Goal: Transaction & Acquisition: Purchase product/service

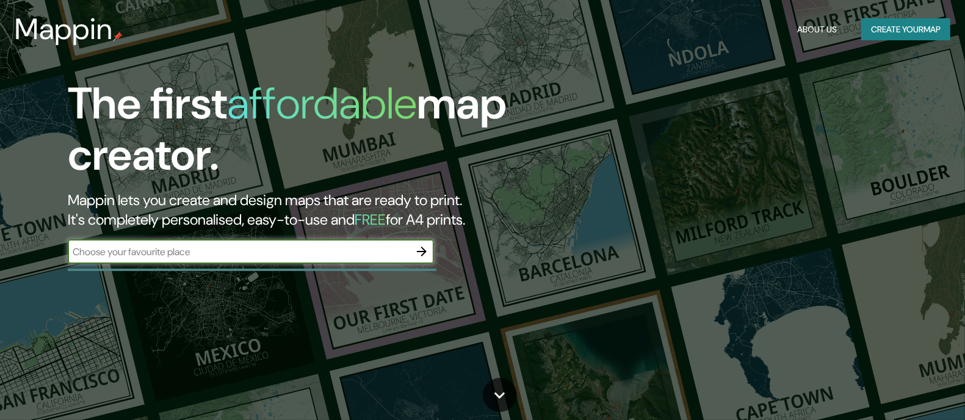
click at [184, 251] on input "text" at bounding box center [239, 252] width 342 height 14
type input "estacion belgrano [GEOGRAPHIC_DATA]"
click at [425, 248] on icon "button" at bounding box center [421, 251] width 15 height 15
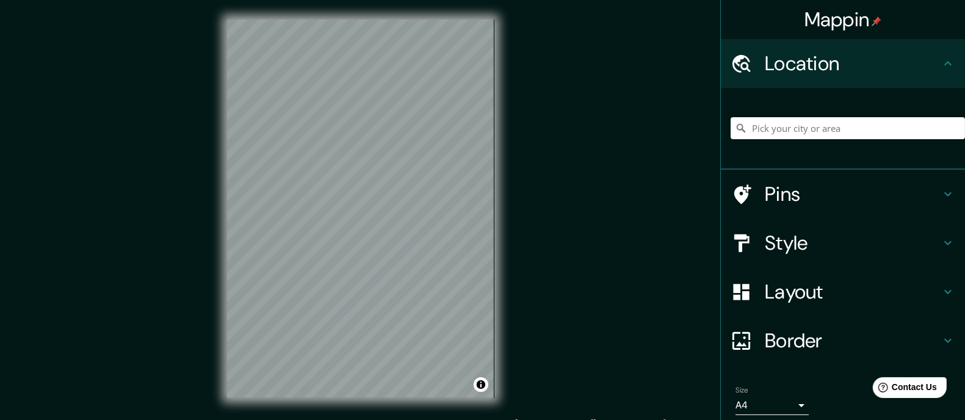
click at [558, 227] on div "Mappin Location Pins Style Layout Border Choose a border. Hint : you can make l…" at bounding box center [482, 218] width 965 height 436
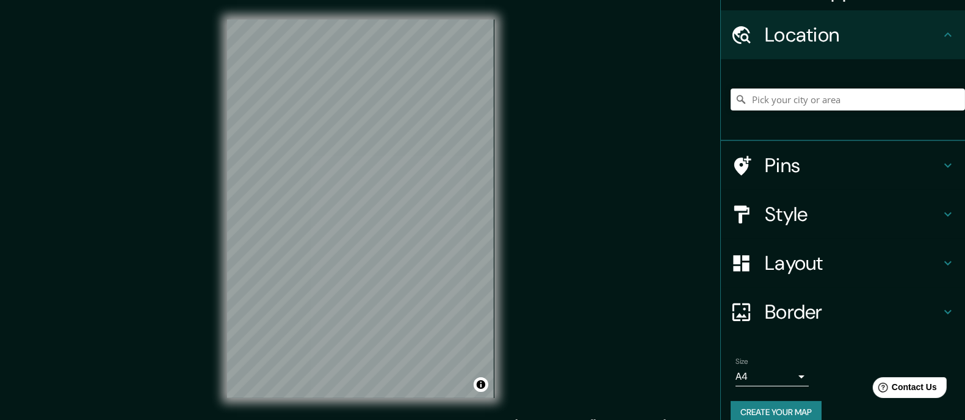
scroll to position [45, 0]
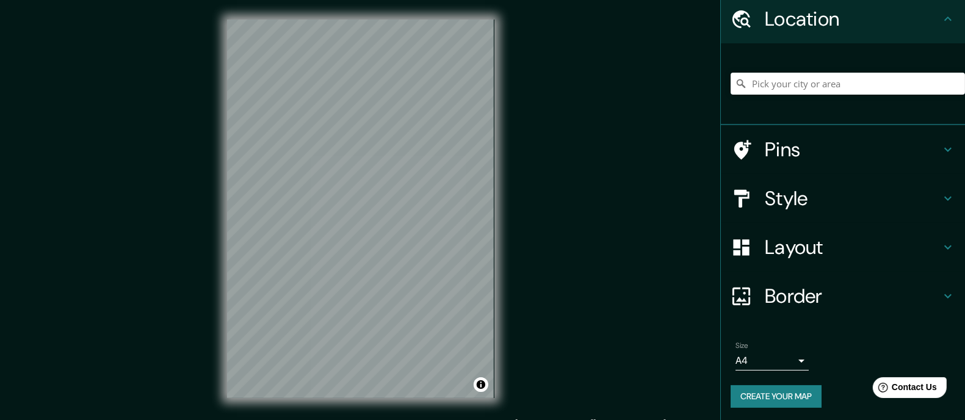
click at [886, 286] on h4 "Border" at bounding box center [853, 296] width 176 height 24
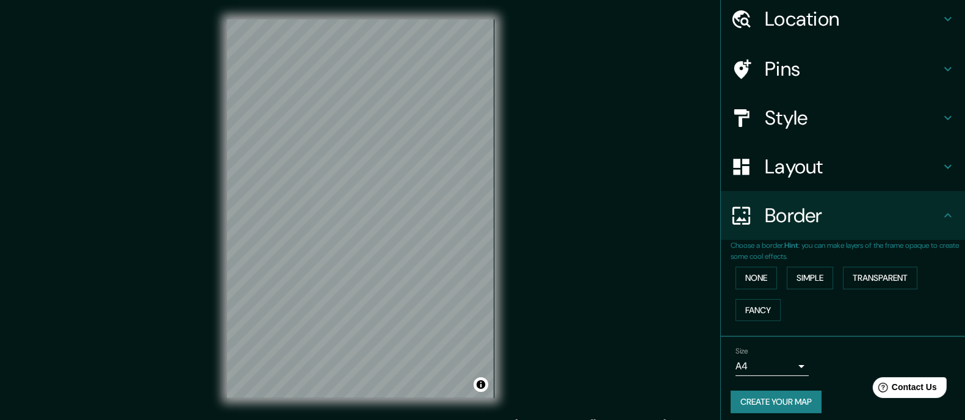
click at [889, 224] on h4 "Border" at bounding box center [853, 215] width 176 height 24
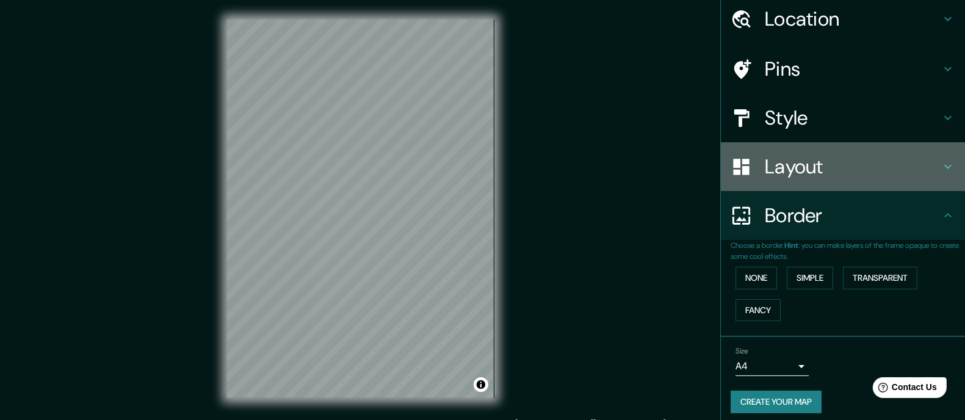
click at [870, 181] on div "Layout" at bounding box center [843, 166] width 244 height 49
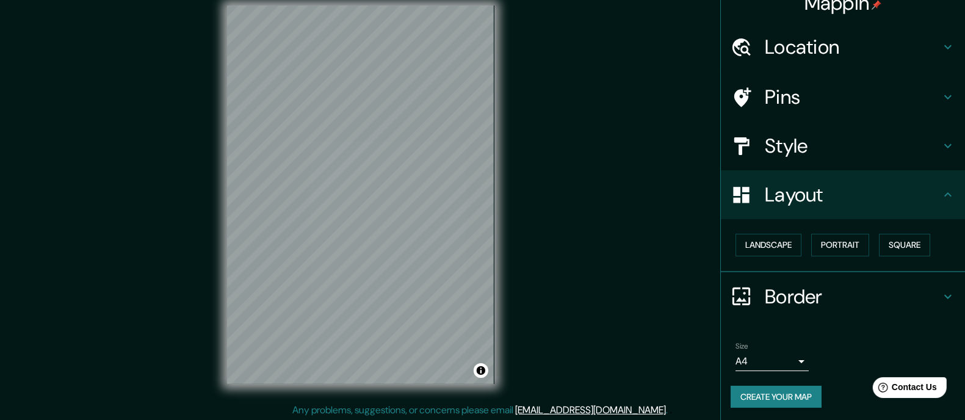
scroll to position [16, 0]
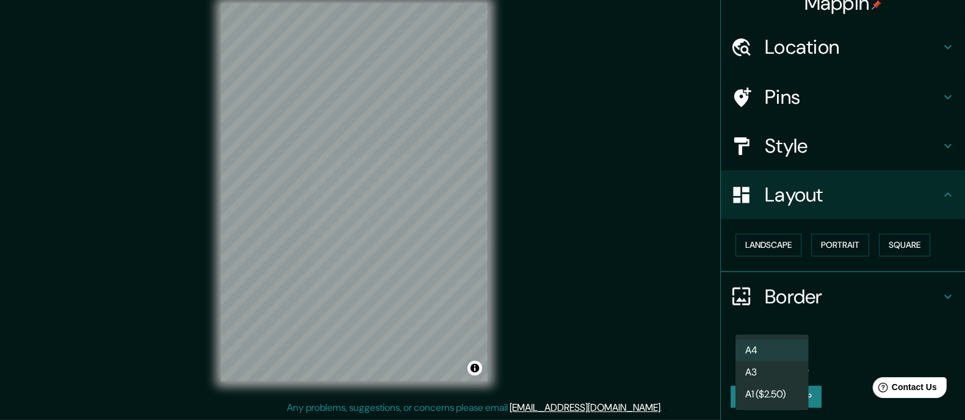
click at [789, 357] on body "Mappin Location Pins Style Layout Landscape Portrait Square Border Choose a bor…" at bounding box center [482, 194] width 965 height 420
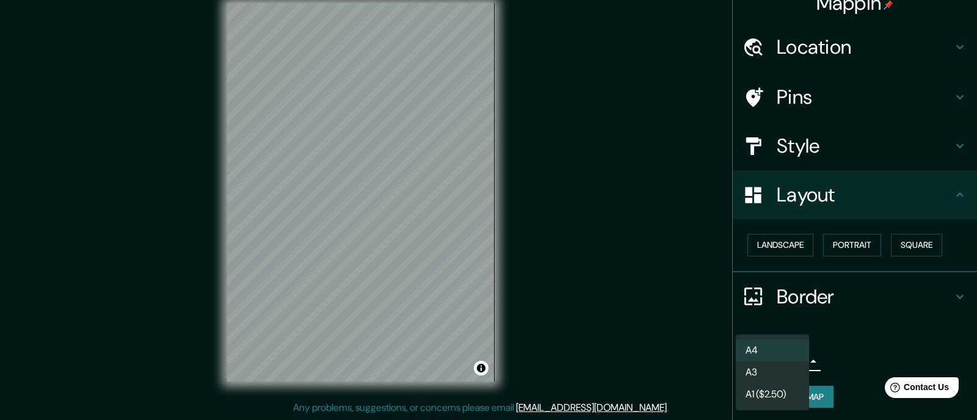
click at [790, 361] on li "A3" at bounding box center [771, 372] width 73 height 22
type input "a4"
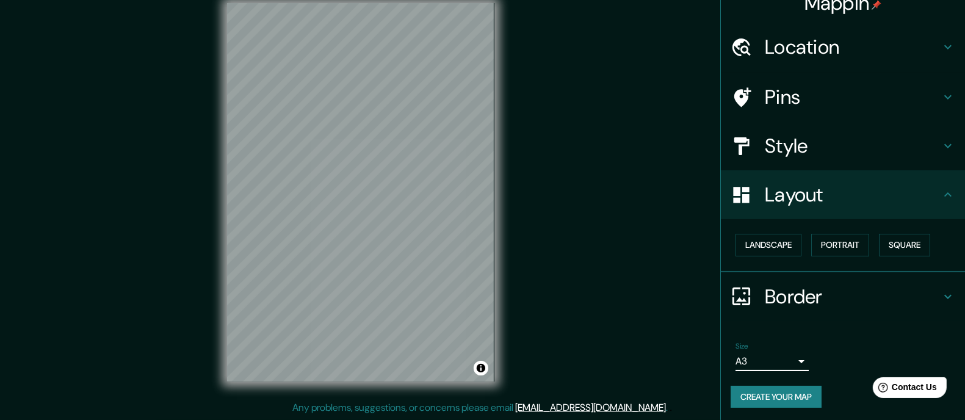
click at [654, 292] on div "Mappin Location Pins Style Layout Landscape Portrait Square Border Choose a bor…" at bounding box center [482, 202] width 965 height 436
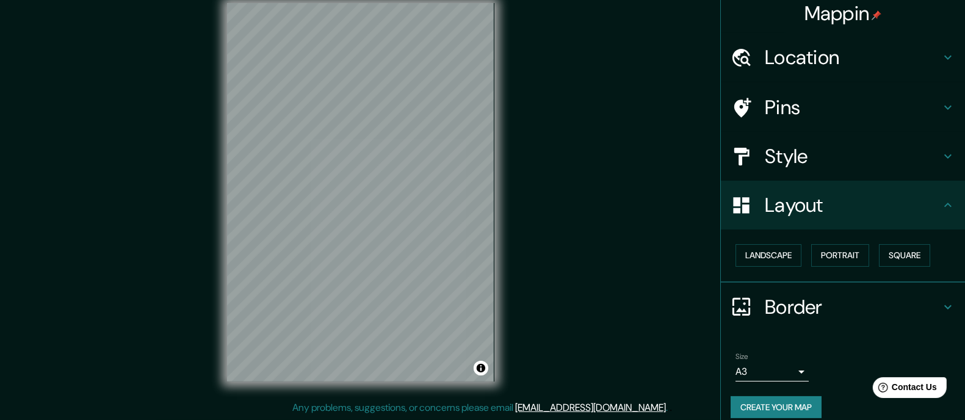
scroll to position [0, 0]
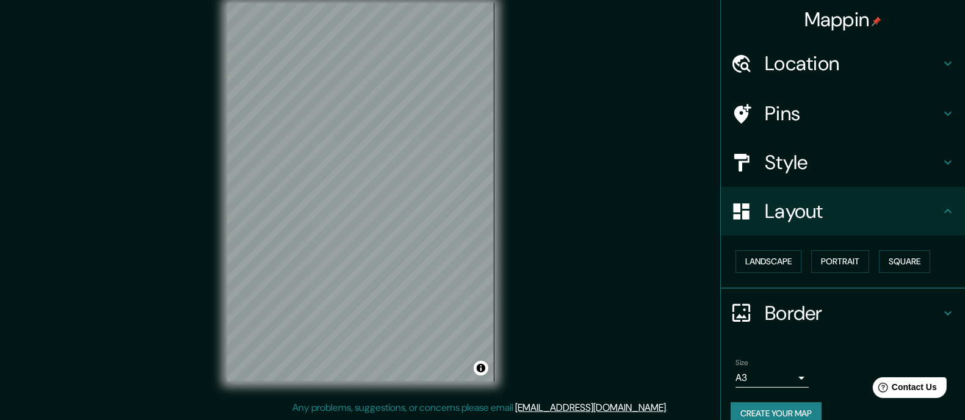
click at [804, 61] on h4 "Location" at bounding box center [853, 63] width 176 height 24
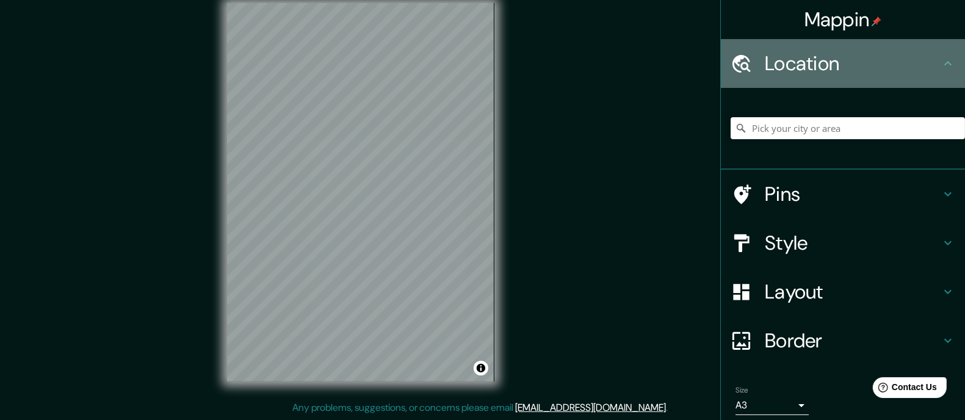
click at [804, 61] on h4 "Location" at bounding box center [853, 63] width 176 height 24
click at [941, 64] on icon at bounding box center [948, 63] width 15 height 15
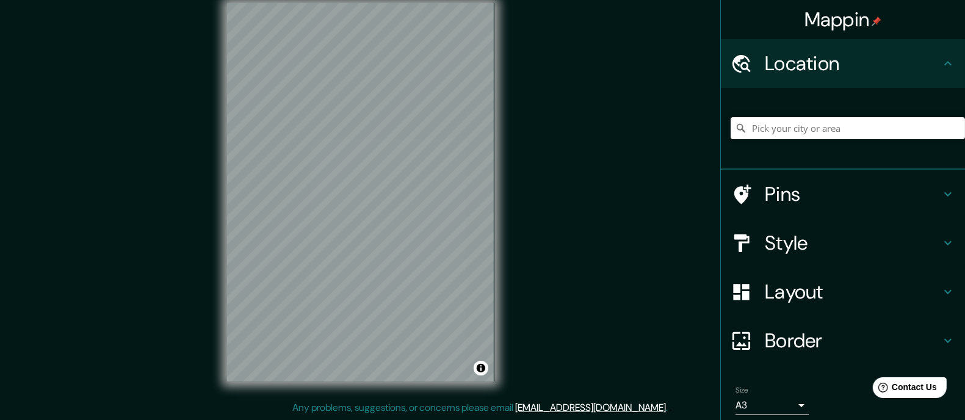
click at [843, 55] on h4 "Location" at bounding box center [853, 63] width 176 height 24
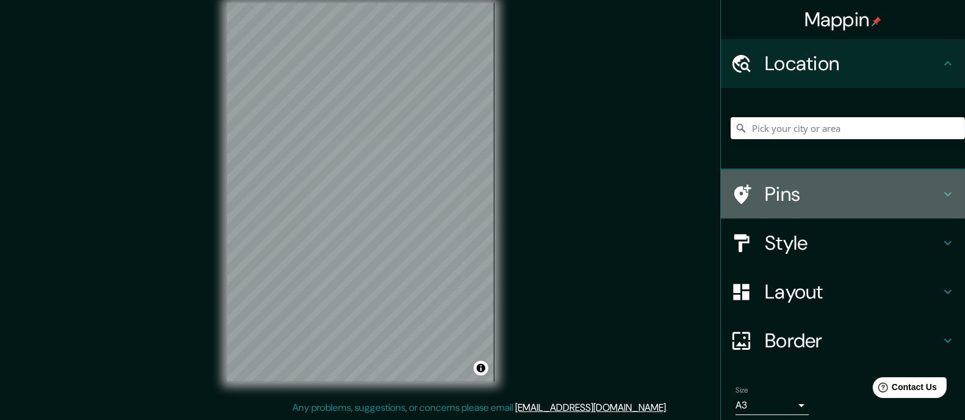
click at [814, 198] on h4 "Pins" at bounding box center [853, 194] width 176 height 24
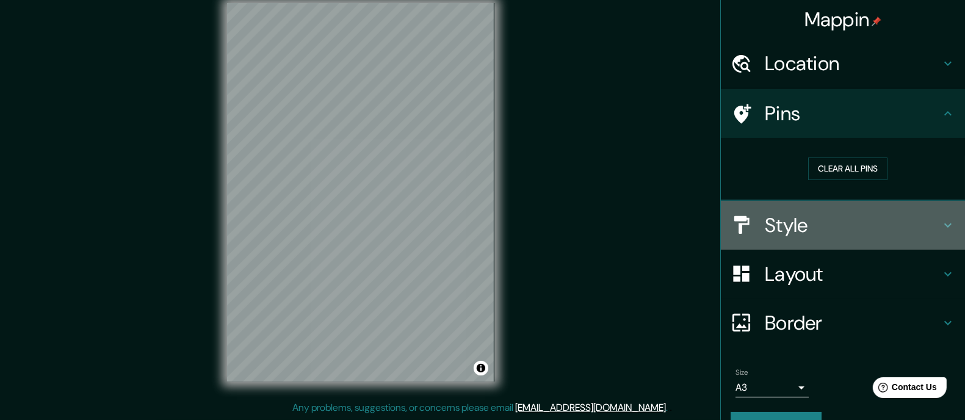
click at [824, 227] on h4 "Style" at bounding box center [853, 225] width 176 height 24
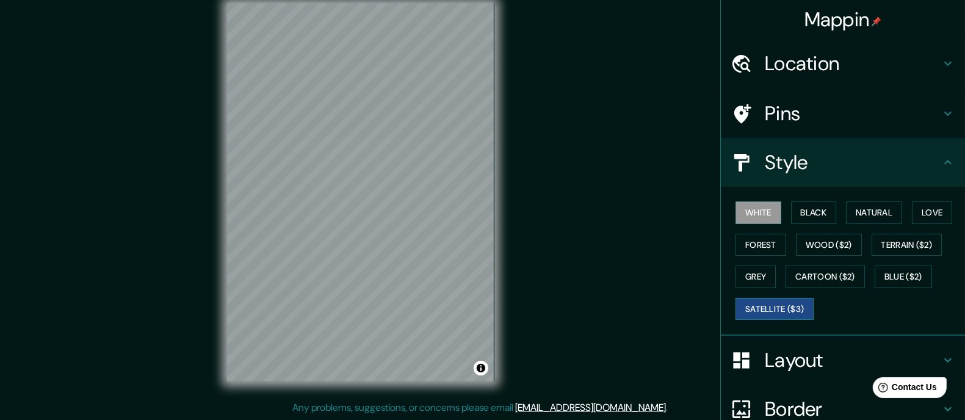
click at [792, 308] on button "Satellite ($3)" at bounding box center [774, 309] width 78 height 23
click at [764, 279] on button "Grey" at bounding box center [755, 276] width 40 height 23
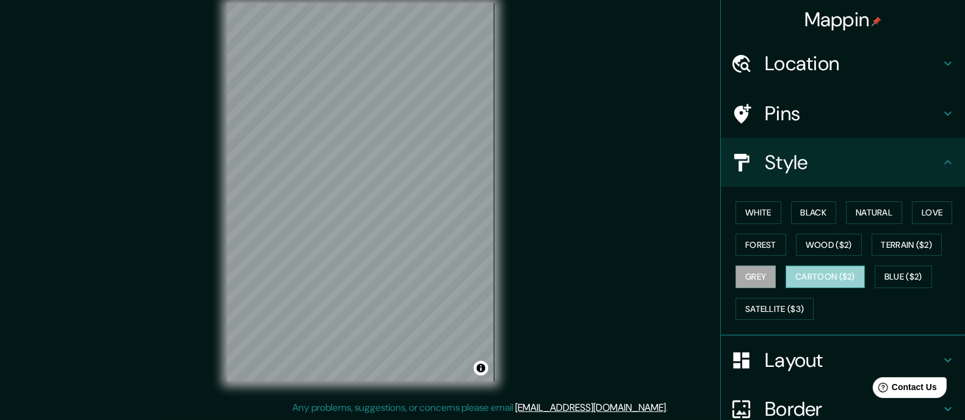
click at [809, 276] on button "Cartoon ($2)" at bounding box center [824, 276] width 79 height 23
click at [882, 270] on button "Blue ($2)" at bounding box center [903, 276] width 57 height 23
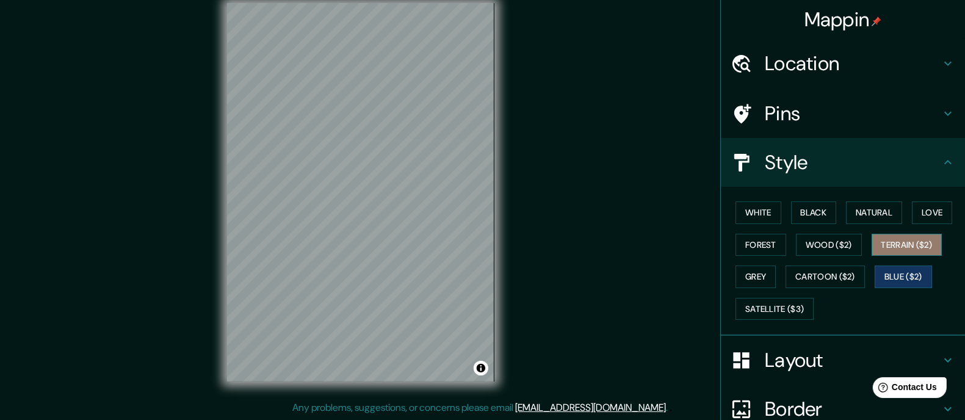
click at [892, 249] on button "Terrain ($2)" at bounding box center [907, 245] width 71 height 23
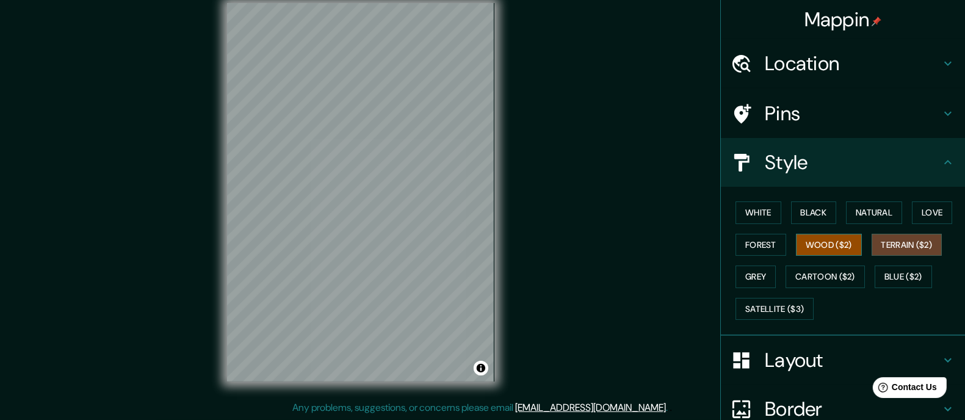
click at [806, 245] on button "Wood ($2)" at bounding box center [829, 245] width 66 height 23
click at [765, 248] on button "Forest" at bounding box center [760, 245] width 51 height 23
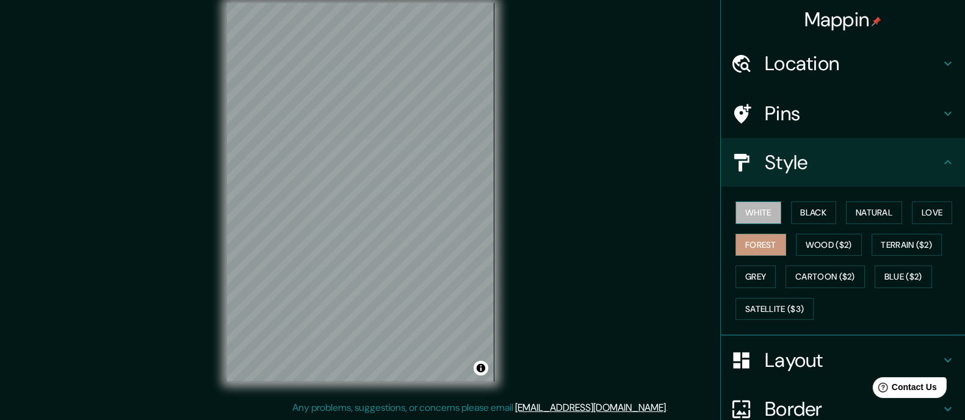
click at [757, 215] on button "White" at bounding box center [758, 212] width 46 height 23
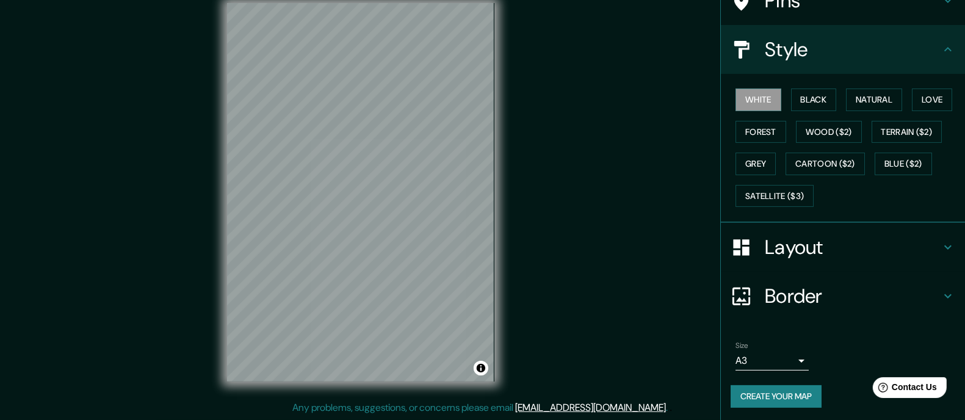
scroll to position [114, 0]
click at [574, 184] on div "Mappin Location Pins Style White Black Natural Love Forest Wood ($2) Terrain ($…" at bounding box center [482, 202] width 965 height 436
click at [547, 169] on div "Mappin Location Pins Style White Black Natural Love Forest Wood ($2) Terrain ($…" at bounding box center [482, 202] width 965 height 436
